Goal: Task Accomplishment & Management: Use online tool/utility

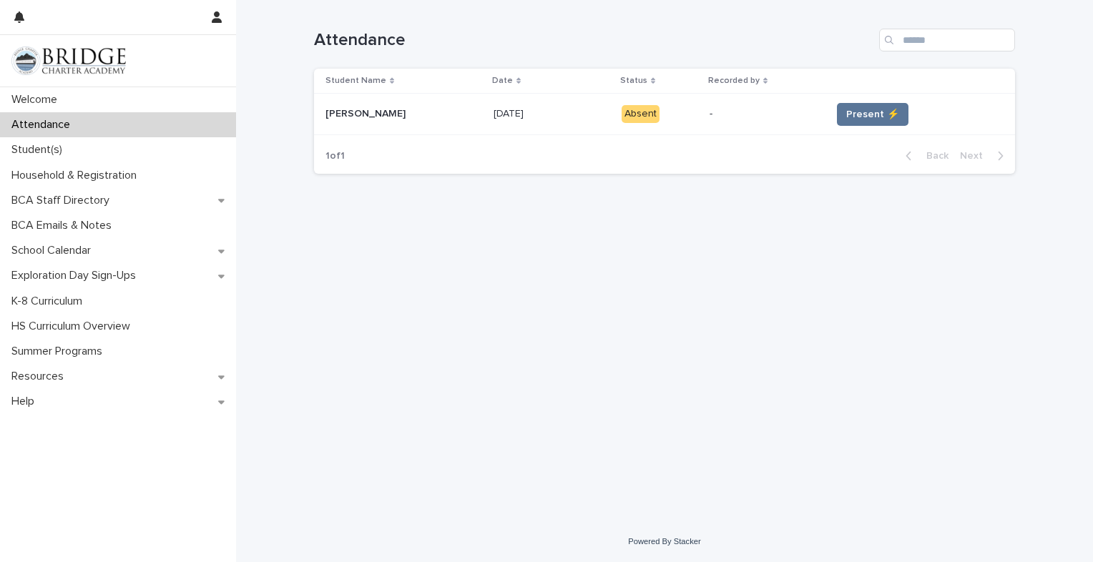
click at [878, 116] on span "Present ⚡" at bounding box center [872, 114] width 53 height 14
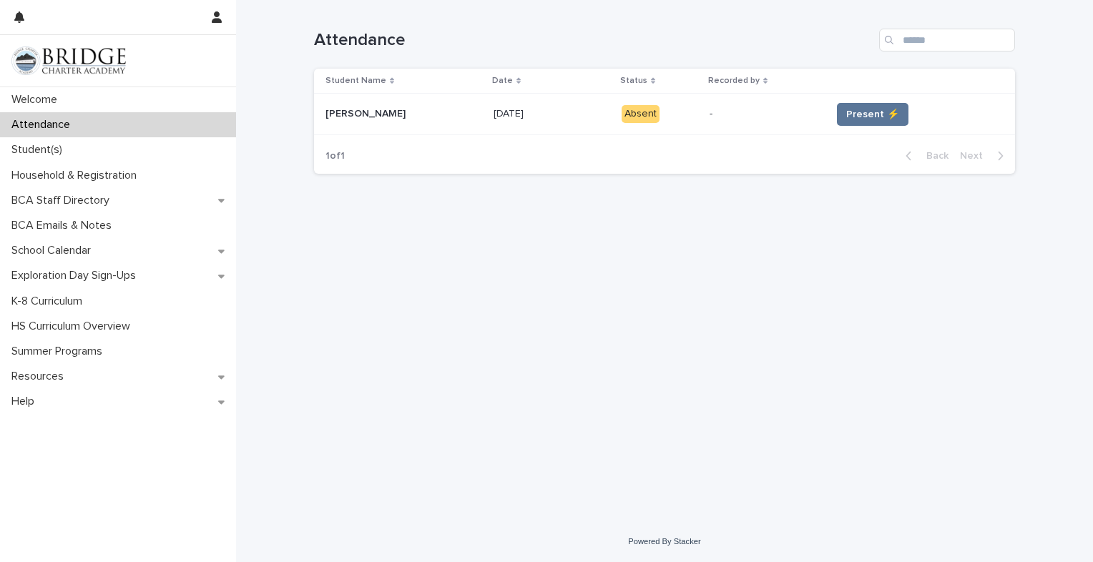
click at [878, 116] on span "Present ⚡" at bounding box center [872, 114] width 53 height 14
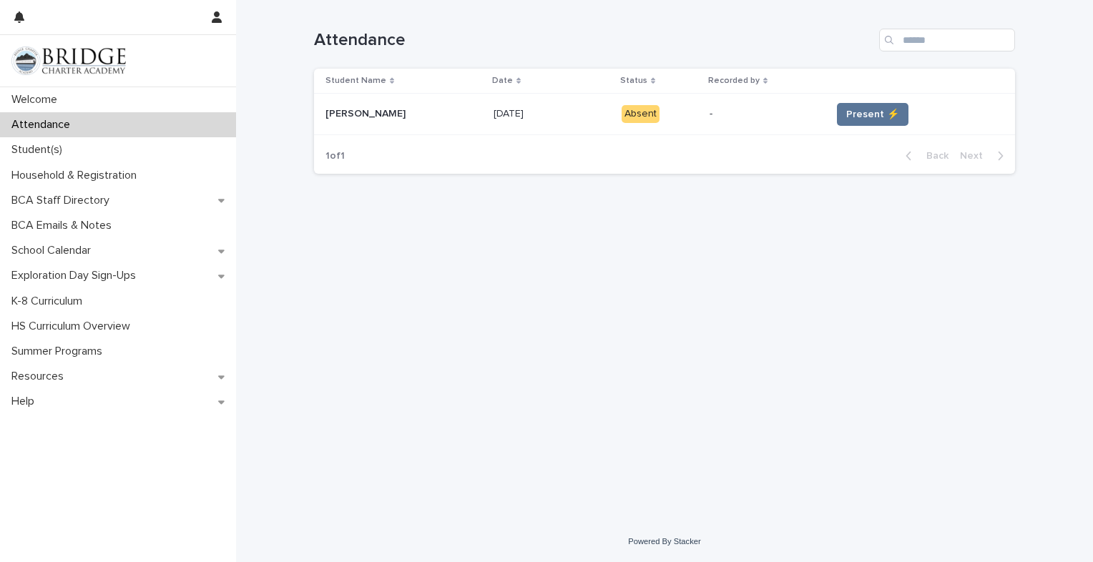
click at [878, 116] on span "Present ⚡" at bounding box center [872, 114] width 53 height 14
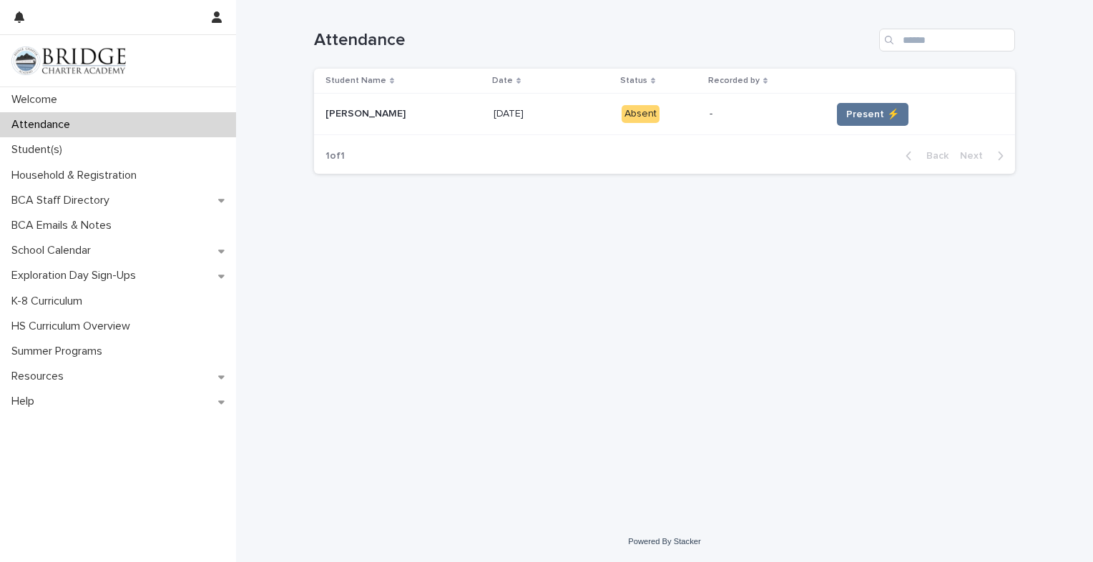
click at [878, 116] on span "Present ⚡" at bounding box center [872, 114] width 53 height 14
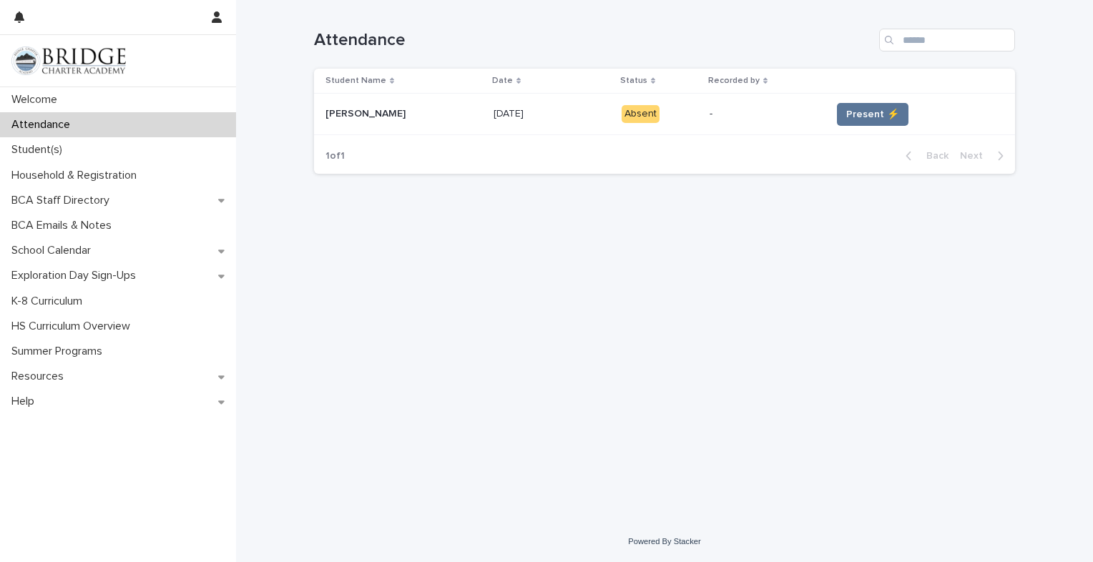
click at [878, 116] on span "Present ⚡" at bounding box center [872, 114] width 53 height 14
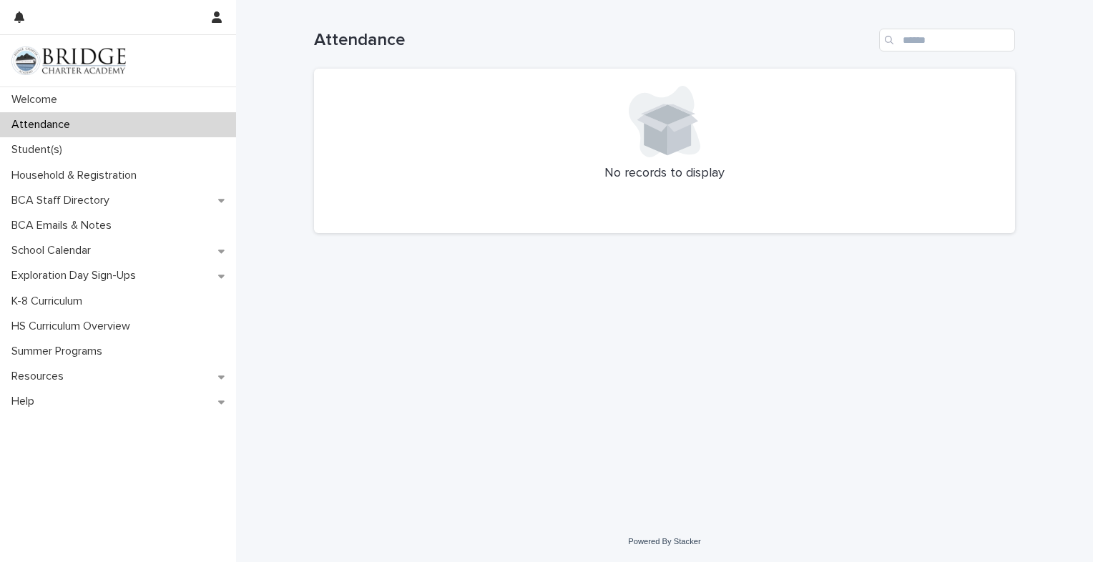
click at [878, 116] on div at bounding box center [664, 122] width 667 height 72
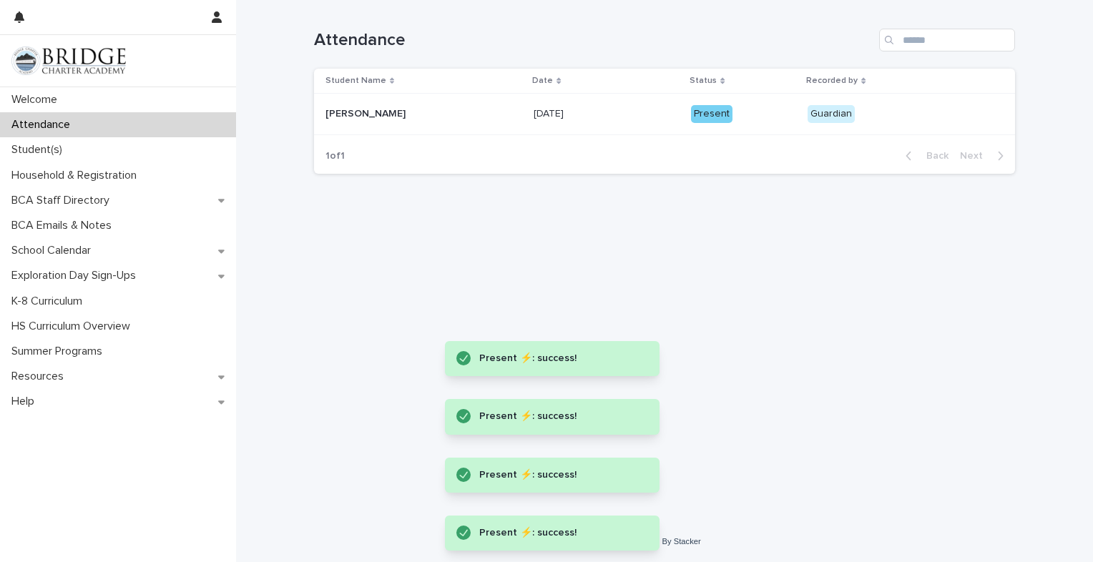
click at [581, 296] on div "Loading... Saving… Loading... Saving… Attendance Student Name Date Status Recor…" at bounding box center [664, 243] width 715 height 486
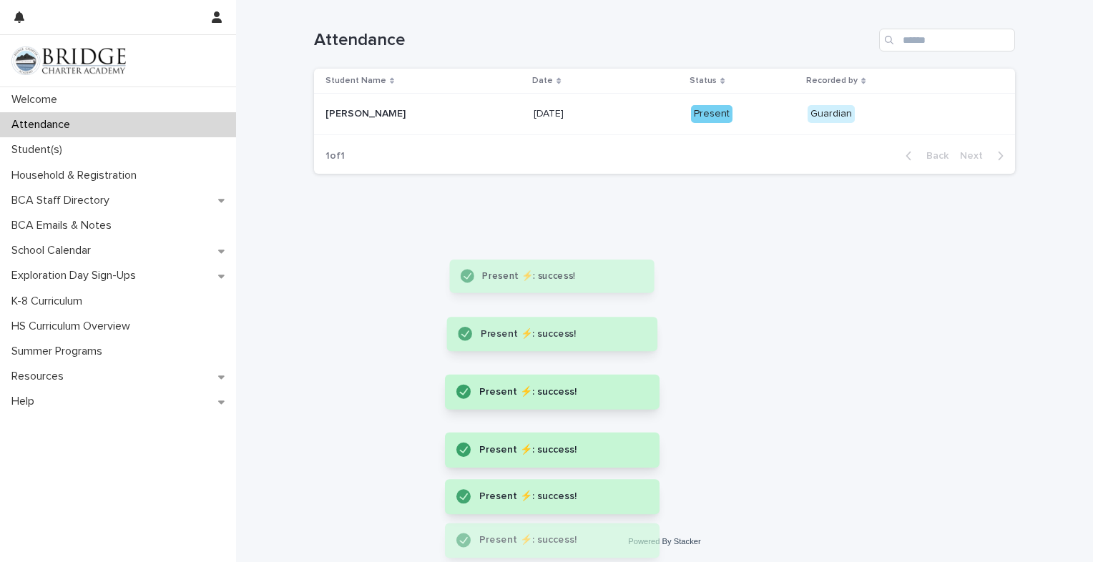
click at [715, 124] on div "Present" at bounding box center [743, 113] width 105 height 29
